Goal: Information Seeking & Learning: Check status

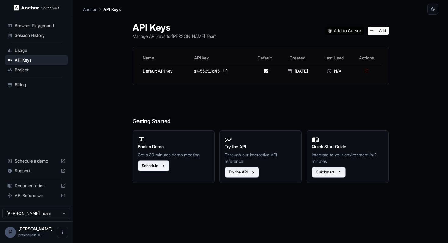
click at [38, 27] on span "Browser Playground" at bounding box center [40, 26] width 51 height 6
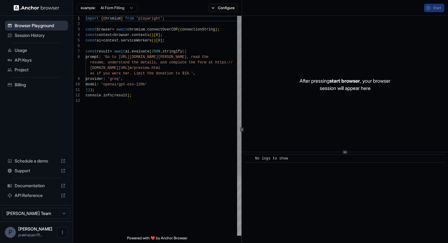
scroll to position [38, 0]
click at [93, 7] on html "Browser Playground Session History Usage API Keys Project Billing Schedule a de…" at bounding box center [224, 121] width 448 height 243
click at [215, 9] on button "Configure" at bounding box center [224, 8] width 30 height 9
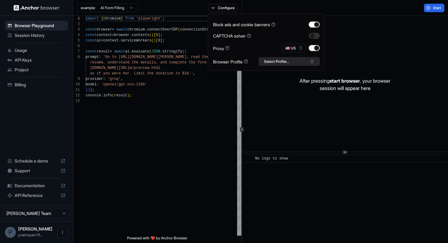
click at [282, 59] on button "Select Profile..." at bounding box center [289, 61] width 61 height 9
click at [290, 50] on button "🇺🇸 US" at bounding box center [294, 48] width 24 height 9
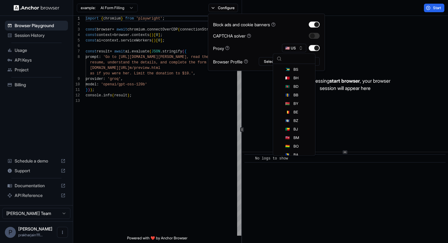
scroll to position [0, 0]
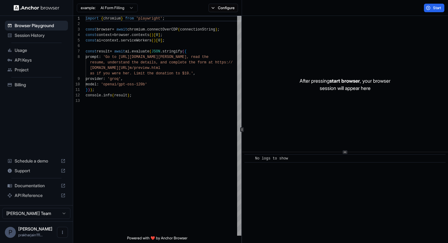
click at [24, 38] on span "Session History" at bounding box center [40, 35] width 51 height 6
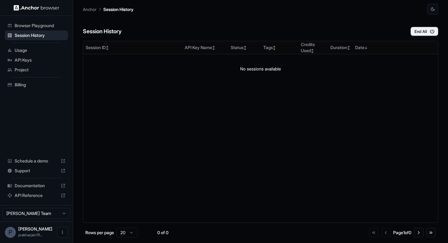
click at [21, 56] on div "API Keys" at bounding box center [36, 60] width 63 height 10
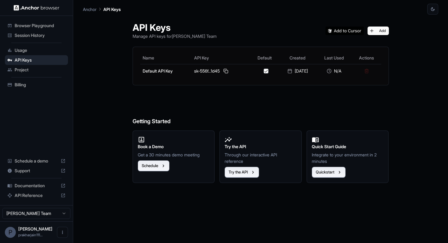
click at [23, 51] on span "Usage" at bounding box center [40, 50] width 51 height 6
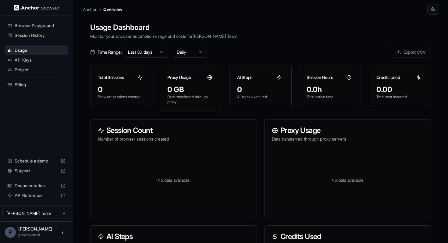
click at [23, 58] on span "API Keys" at bounding box center [40, 60] width 51 height 6
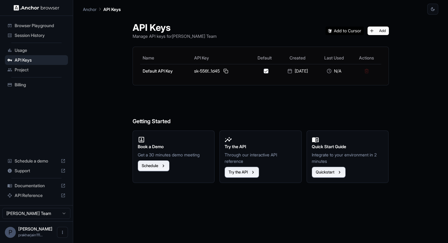
click at [20, 67] on span "Project" at bounding box center [40, 70] width 51 height 6
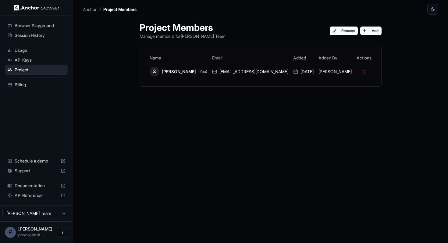
click at [23, 88] on div "Billing" at bounding box center [36, 85] width 63 height 10
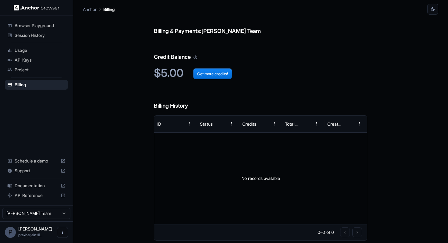
click at [40, 26] on span "Browser Playground" at bounding box center [40, 26] width 51 height 6
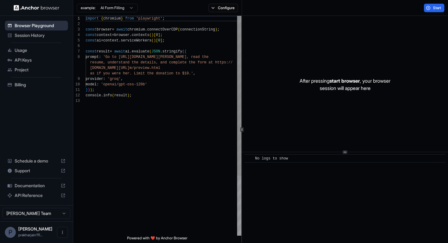
scroll to position [38, 0]
click at [142, 52] on div "import { chromium } from 'playwright' ; const browser = await chromium . connec…" at bounding box center [164, 167] width 156 height 302
type textarea "**********"
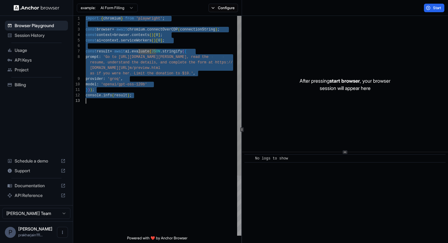
scroll to position [0, 0]
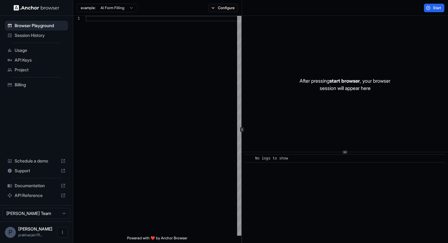
click at [126, 9] on html "Browser Playground Session History Usage API Keys Project Billing Schedule a de…" at bounding box center [224, 121] width 448 height 243
click at [23, 48] on span "Usage" at bounding box center [40, 50] width 51 height 6
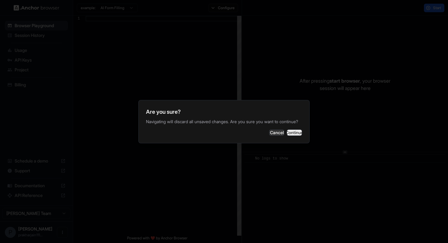
click at [291, 133] on button "Continue" at bounding box center [294, 133] width 15 height 6
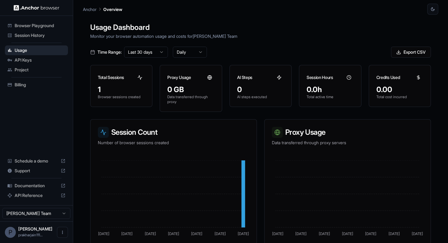
scroll to position [83, 0]
click at [27, 49] on span "Usage" at bounding box center [40, 50] width 51 height 6
click at [33, 34] on span "Session History" at bounding box center [40, 35] width 51 height 6
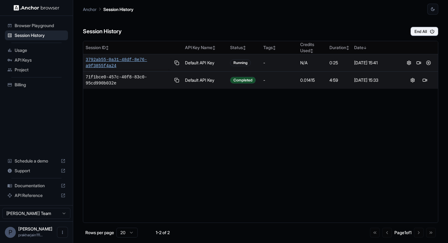
click at [113, 60] on span "3792ab55-0a31-48df-8e76-a9f3855f4a24" at bounding box center [128, 63] width 85 height 12
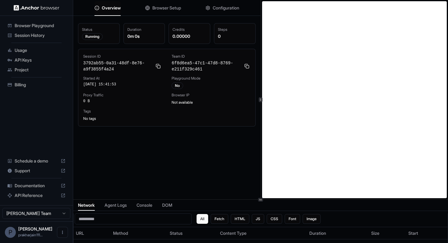
click at [255, 200] on div at bounding box center [260, 200] width 375 height 0
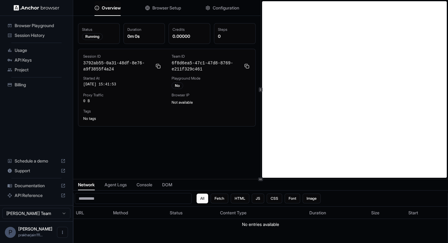
click at [262, 180] on circle at bounding box center [262, 180] width 0 height 0
click at [108, 9] on span "Overview" at bounding box center [111, 8] width 19 height 6
click at [28, 36] on span "Session History" at bounding box center [40, 35] width 51 height 6
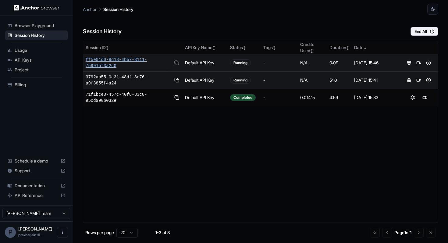
click at [122, 60] on span "ff5e01d0-9d18-4b57-8111-75991bf3a2c0" at bounding box center [128, 63] width 85 height 12
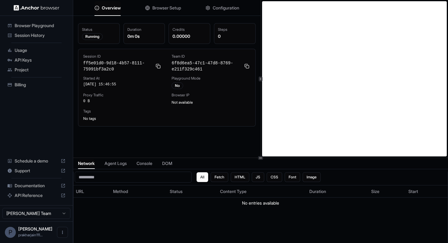
click at [261, 158] on icon at bounding box center [260, 158] width 3 height 3
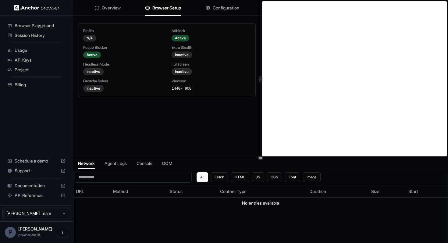
click at [169, 10] on span "Browser Setup" at bounding box center [167, 8] width 29 height 6
click at [109, 11] on button "Overview" at bounding box center [108, 7] width 26 height 13
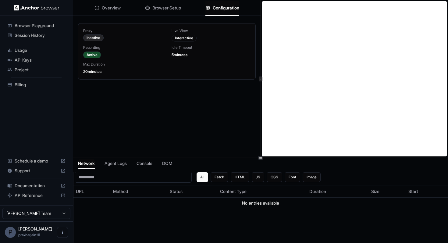
click at [218, 8] on span "Configuration" at bounding box center [226, 8] width 27 height 6
click at [159, 6] on span "Browser Setup" at bounding box center [167, 8] width 29 height 6
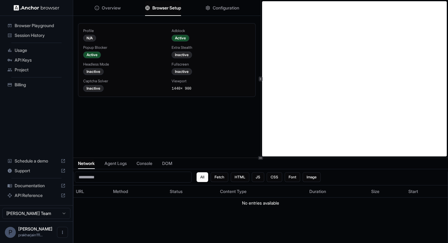
click at [228, 10] on span "Configuration" at bounding box center [226, 8] width 27 height 6
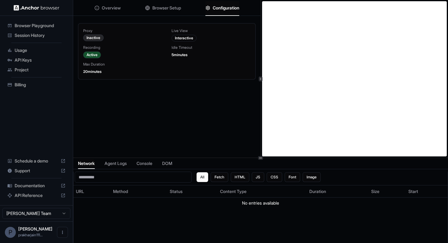
click at [168, 9] on span "Browser Setup" at bounding box center [167, 8] width 29 height 6
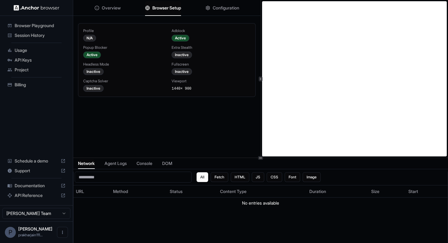
click at [120, 10] on div "Overview Browser Setup Configuration" at bounding box center [167, 8] width 188 height 16
click at [33, 34] on span "Session History" at bounding box center [40, 35] width 51 height 6
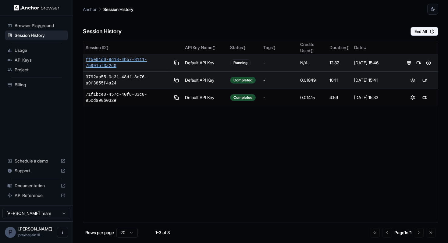
click at [106, 61] on span "ff5e01d0-9d18-4b57-8111-75991bf3a2c0" at bounding box center [128, 63] width 85 height 12
click at [106, 60] on span "ff5e01d0-9d18-4b57-8111-75991bf3a2c0" at bounding box center [128, 63] width 85 height 12
click at [412, 59] on button at bounding box center [413, 62] width 7 height 7
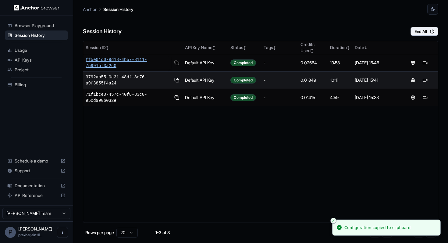
click at [135, 59] on span "ff5e01d0-9d18-4b57-8111-75991bf3a2c0" at bounding box center [128, 63] width 85 height 12
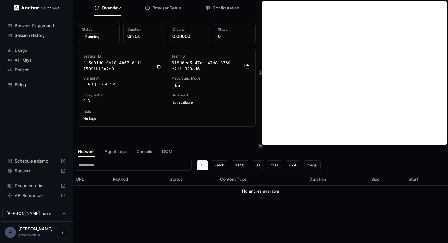
click at [265, 146] on div at bounding box center [260, 146] width 375 height 0
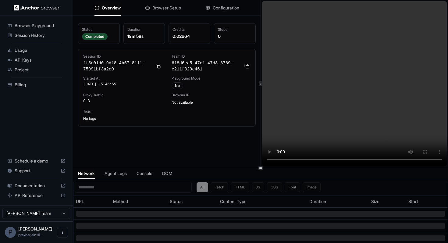
click at [265, 168] on div at bounding box center [260, 168] width 375 height 0
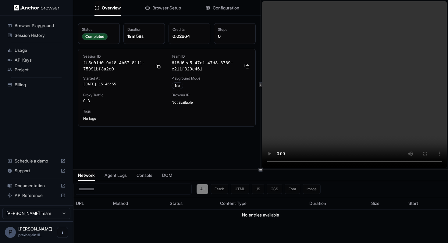
click at [222, 9] on span "Configuration" at bounding box center [226, 8] width 27 height 6
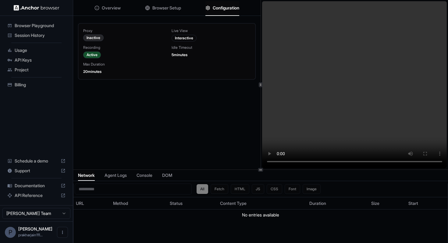
click at [182, 5] on div "Overview Browser Setup Configuration" at bounding box center [167, 8] width 188 height 16
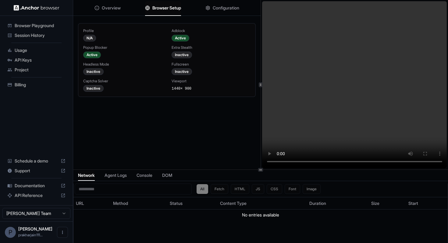
click at [179, 6] on span "Browser Setup" at bounding box center [167, 8] width 29 height 6
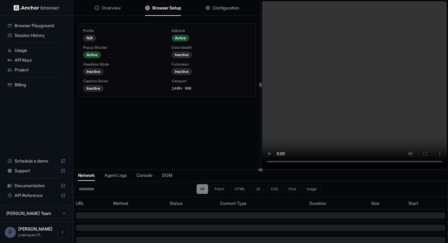
click at [41, 21] on div "Browser Playground" at bounding box center [36, 26] width 63 height 10
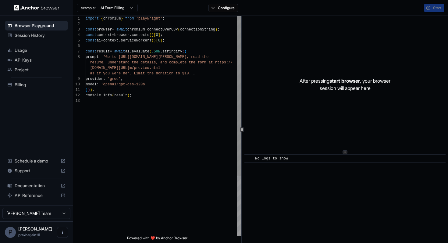
scroll to position [38, 0]
click at [224, 5] on button "Configure" at bounding box center [224, 8] width 30 height 9
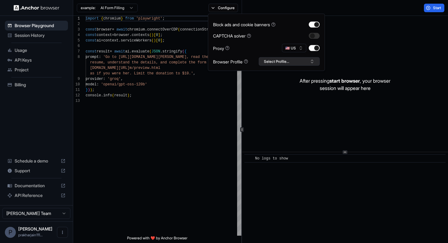
click at [298, 60] on button "Select Profile..." at bounding box center [289, 61] width 61 height 9
type textarea "**********"
click at [156, 150] on div "import { chromium } from 'playwright' ; const browser = await chromium . connec…" at bounding box center [164, 167] width 156 height 302
